Goal: Information Seeking & Learning: Learn about a topic

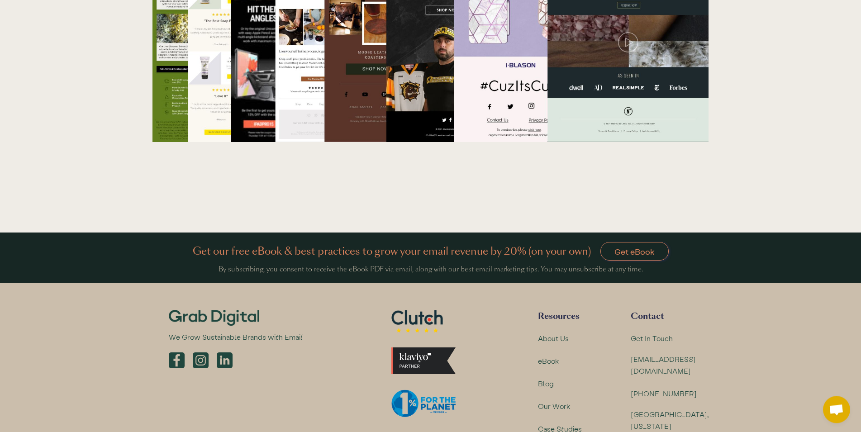
scroll to position [2986, 0]
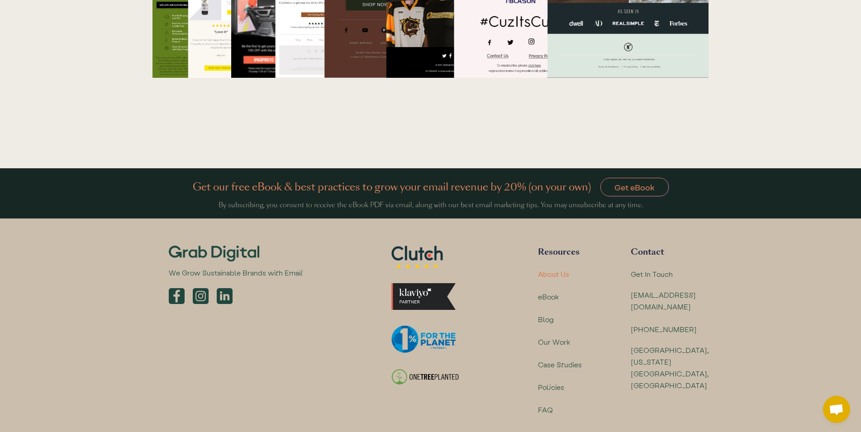
click at [559, 268] on div "About Us" at bounding box center [553, 274] width 31 height 12
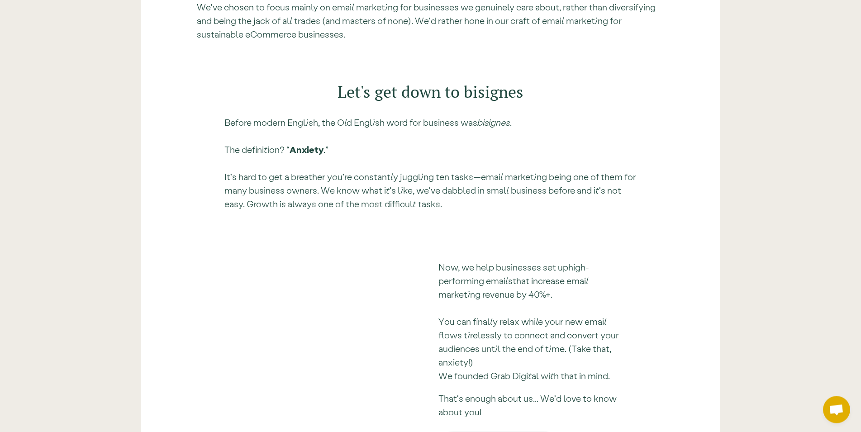
scroll to position [2447, 0]
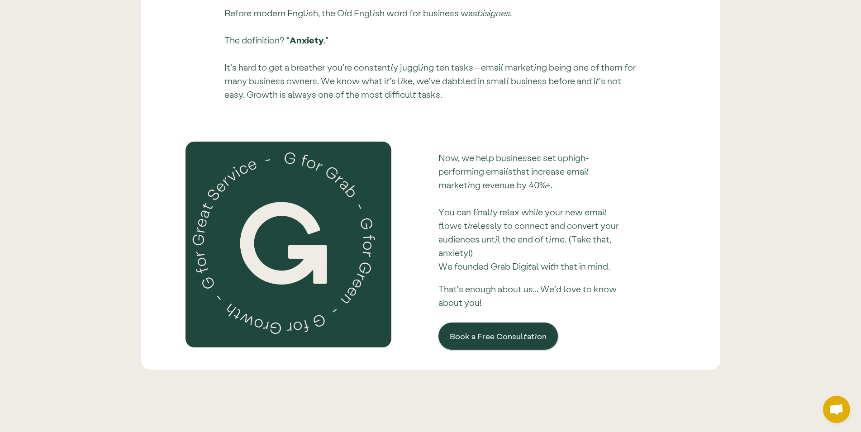
click at [554, 151] on p "Now, we help businesses set up high-performing emails that increase email marke…" at bounding box center [534, 212] width 191 height 122
click at [531, 151] on p "Now, we help businesses set up high-performing emails that increase email marke…" at bounding box center [534, 212] width 191 height 122
click at [506, 151] on p "Now, we help businesses set up high-performing emails that increase email marke…" at bounding box center [534, 212] width 191 height 122
click at [587, 152] on link "high-performing emails" at bounding box center [514, 164] width 150 height 24
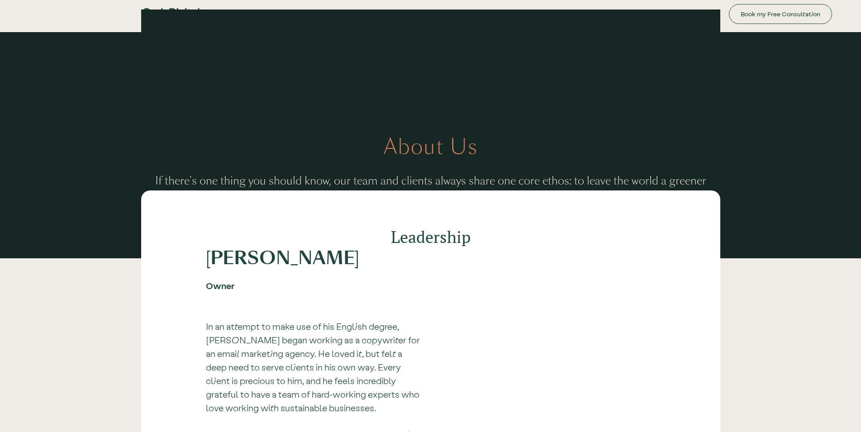
scroll to position [2447, 0]
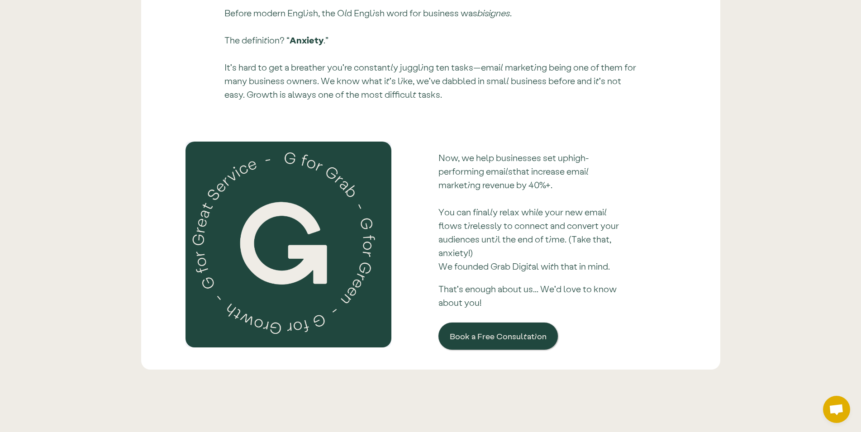
click at [523, 151] on p "Now, we help businesses set up high-performing emails that increase email marke…" at bounding box center [534, 212] width 191 height 122
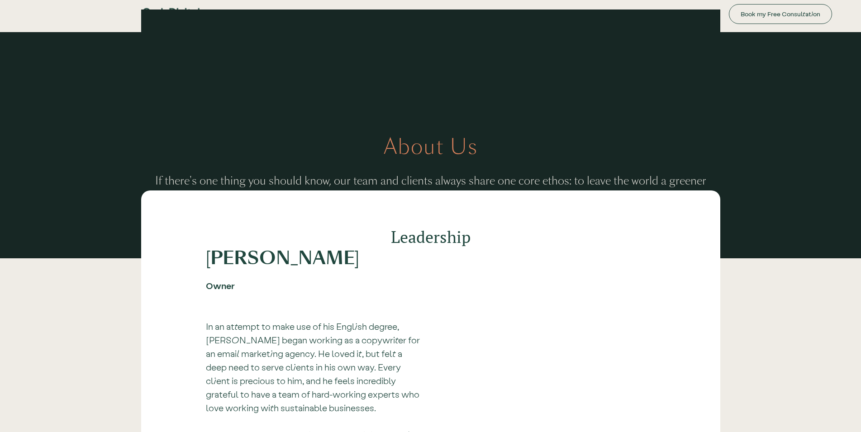
scroll to position [2447, 0]
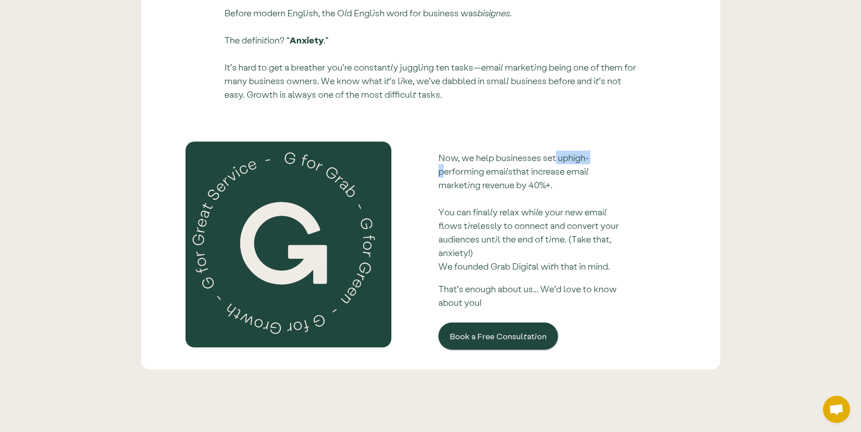
drag, startPoint x: 568, startPoint y: 145, endPoint x: 620, endPoint y: 145, distance: 51.6
click at [620, 151] on p "Now, we help businesses set up high-performing emails that increase email marke…" at bounding box center [534, 212] width 191 height 122
click at [627, 156] on p "Now, we help businesses set up high-performing emails that increase email marke…" at bounding box center [534, 212] width 191 height 122
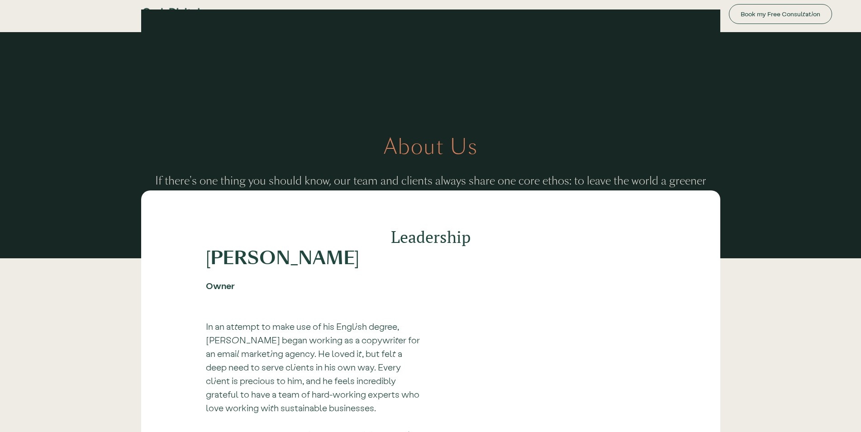
scroll to position [2447, 0]
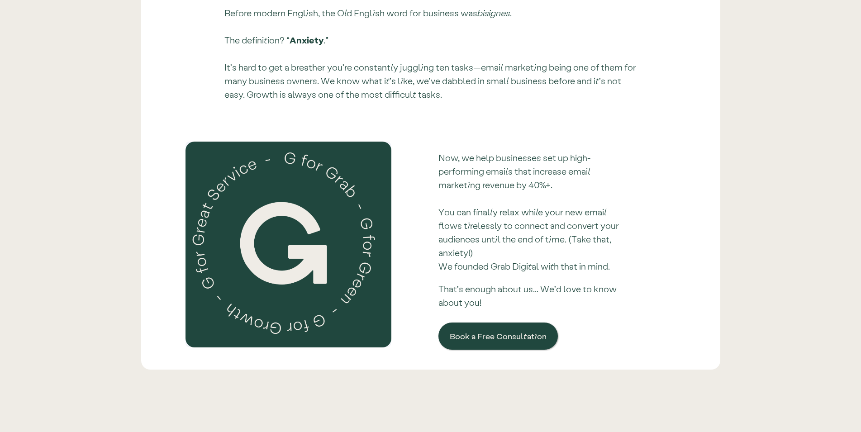
click at [581, 151] on p "Now, we help businesses set up high-performing emails that increase email marke…" at bounding box center [534, 212] width 191 height 122
drag, startPoint x: 566, startPoint y: 144, endPoint x: 636, endPoint y: 150, distance: 70.8
click at [629, 151] on p "Now, we help businesses set up high-performing emails that increase email marke…" at bounding box center [534, 212] width 191 height 122
click at [467, 155] on p "Now, we help businesses set up high-performing emails that increase email marke…" at bounding box center [534, 212] width 191 height 122
drag, startPoint x: 452, startPoint y: 158, endPoint x: 528, endPoint y: 159, distance: 75.6
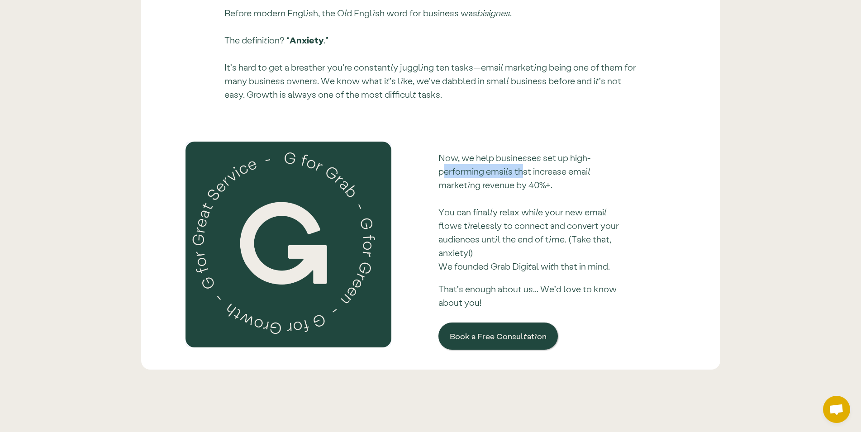
click at [526, 158] on p "Now, we help businesses set up high-performing emails that increase email marke…" at bounding box center [534, 212] width 191 height 122
click at [537, 159] on p "Now, we help businesses set up high-performing emails that increase email marke…" at bounding box center [534, 212] width 191 height 122
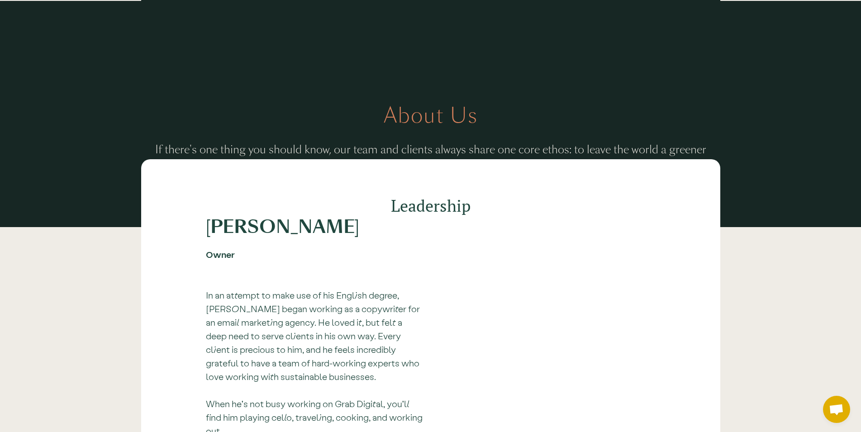
scroll to position [0, 0]
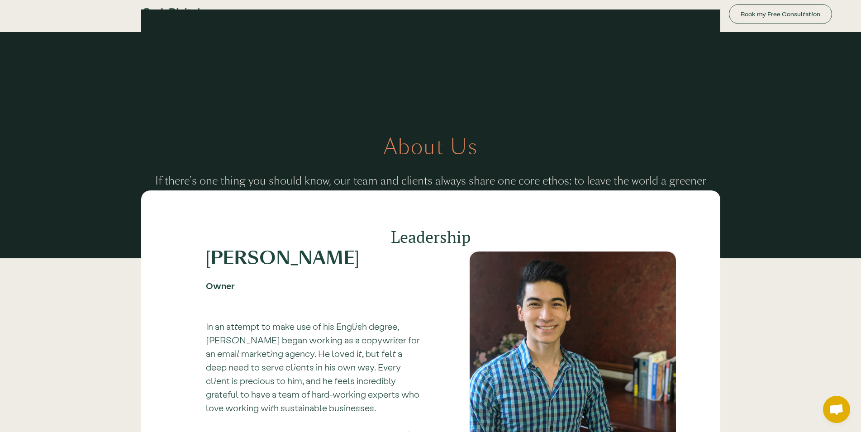
click at [229, 96] on div "About Us If there's one thing you should know, our team and clients always shar…" at bounding box center [430, 146] width 579 height 272
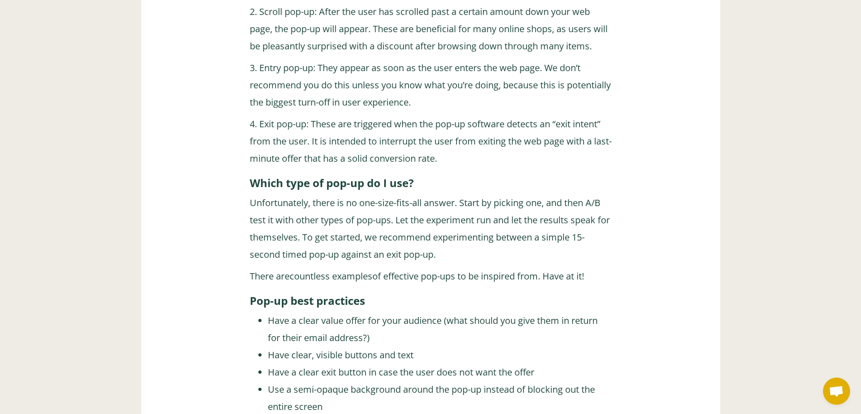
scroll to position [1873, 0]
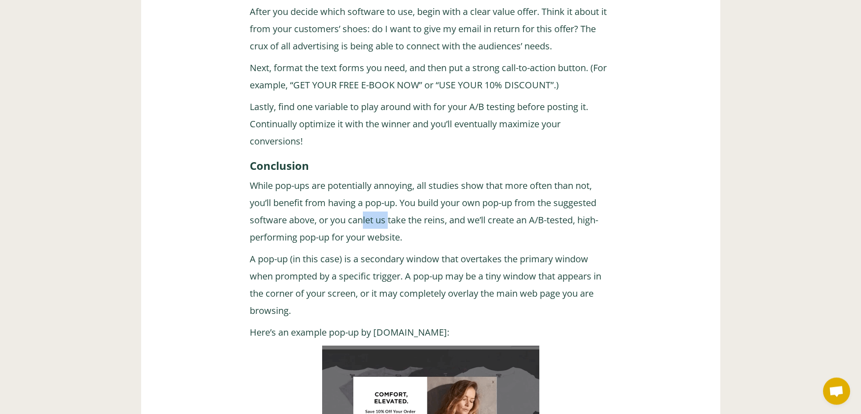
click at [405, 214] on link "let us take the reins" at bounding box center [404, 220] width 82 height 12
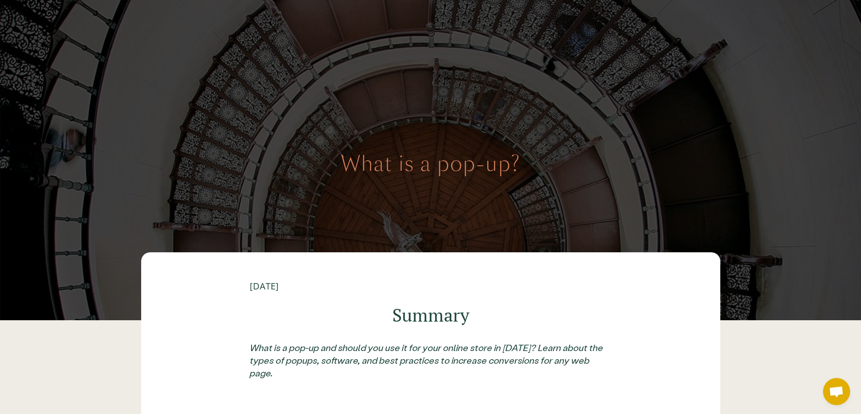
scroll to position [139, 0]
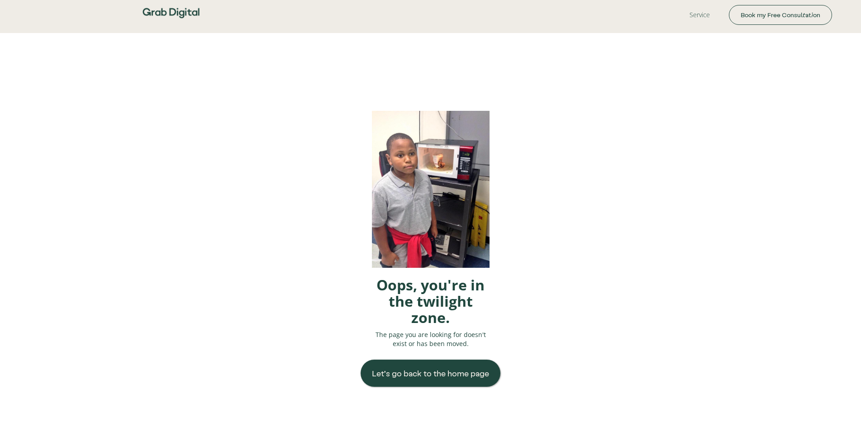
click at [233, 216] on div "Oops, you're in the twilight zone. The page you are looking for doesn't exist o…" at bounding box center [430, 249] width 861 height 432
